Goal: Task Accomplishment & Management: Use online tool/utility

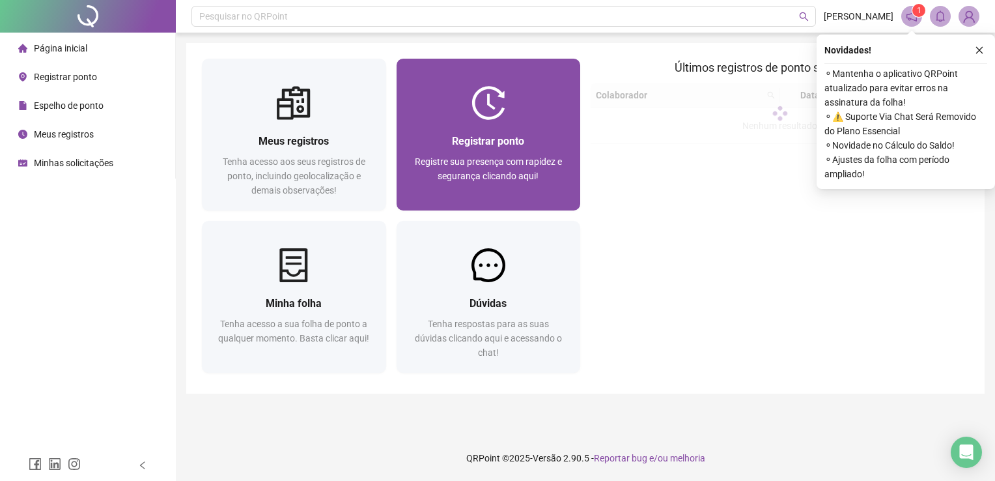
click at [472, 150] on div "Registrar ponto Registre sua presença com rapidez e segurança clicando aqui!" at bounding box center [488, 165] width 153 height 64
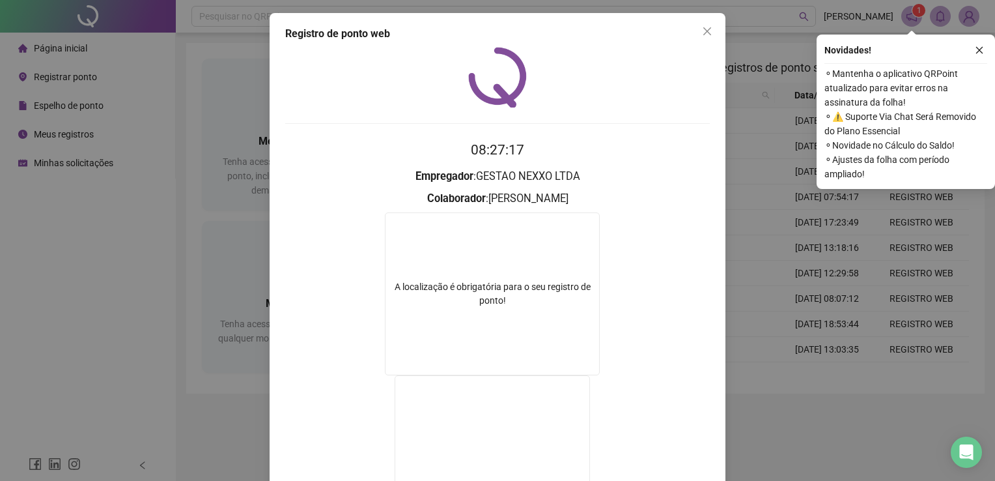
drag, startPoint x: 699, startPoint y: 27, endPoint x: 620, endPoint y: 145, distance: 142.2
click at [702, 26] on icon "close" at bounding box center [707, 31] width 10 height 10
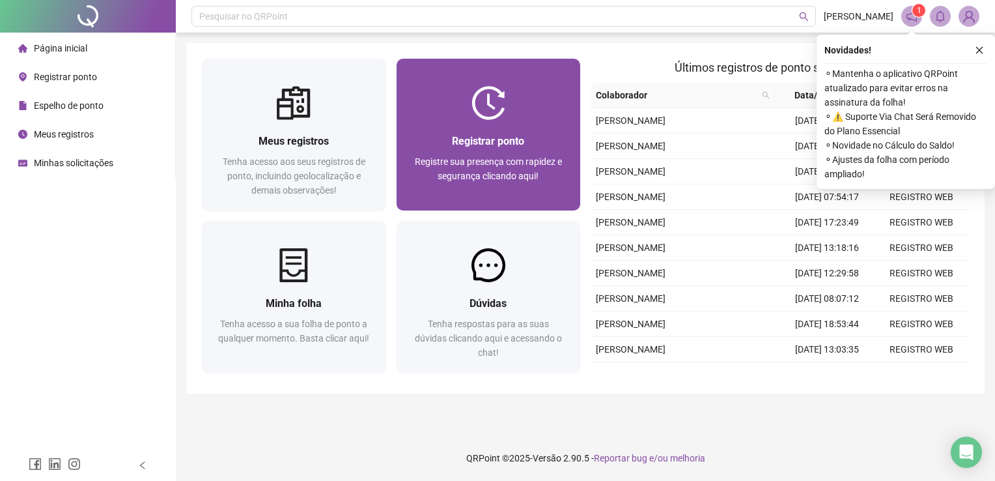
click at [544, 128] on div "Registrar ponto Registre sua presença com rapidez e segurança clicando aqui!" at bounding box center [489, 165] width 184 height 91
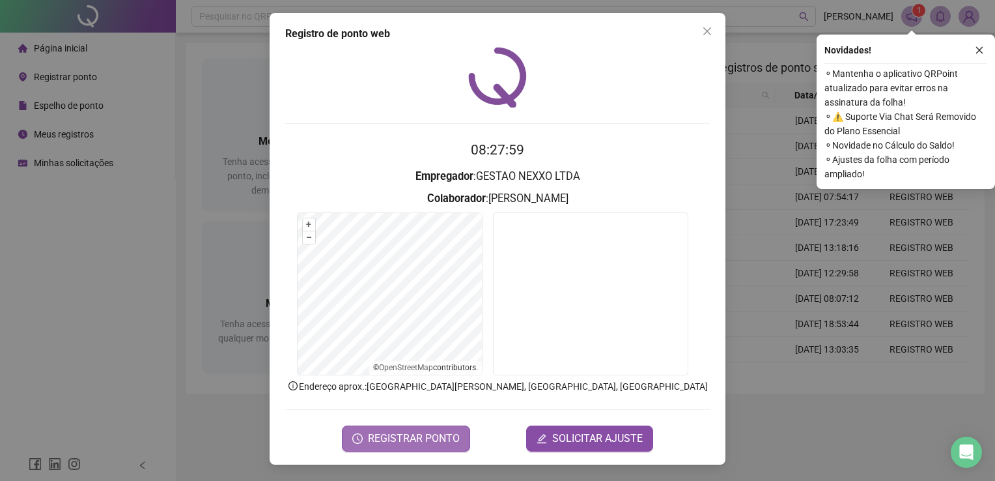
click at [453, 430] on span "REGISTRAR PONTO" at bounding box center [414, 438] width 92 height 16
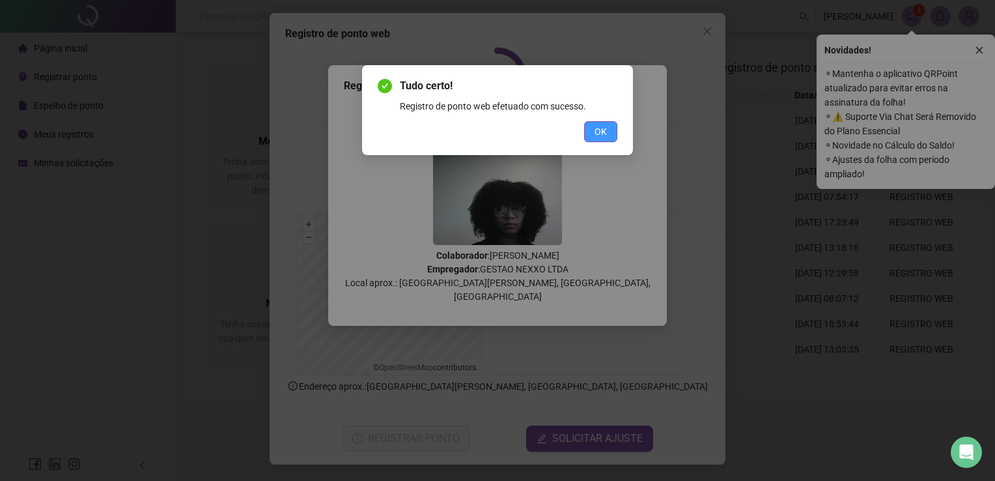
click at [589, 129] on button "OK" at bounding box center [600, 131] width 33 height 21
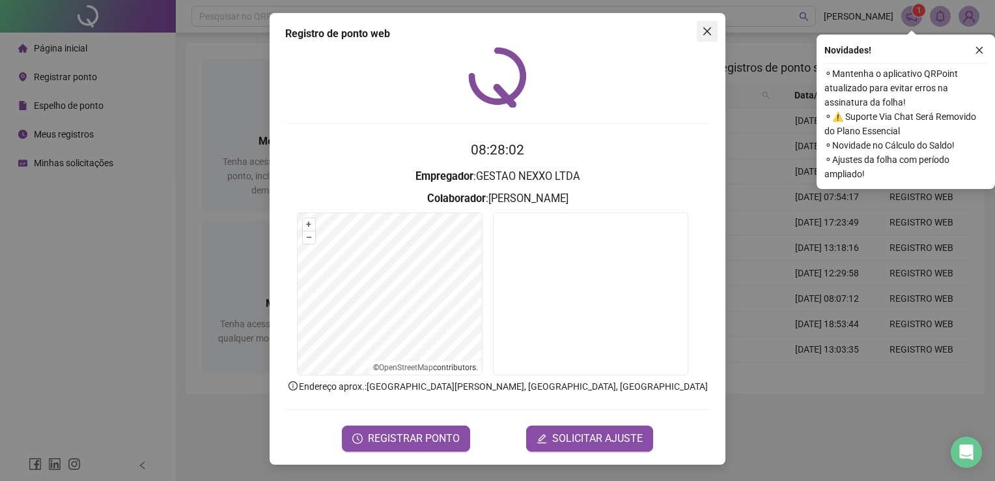
click at [709, 29] on icon "close" at bounding box center [707, 31] width 8 height 8
